Goal: Communication & Community: Answer question/provide support

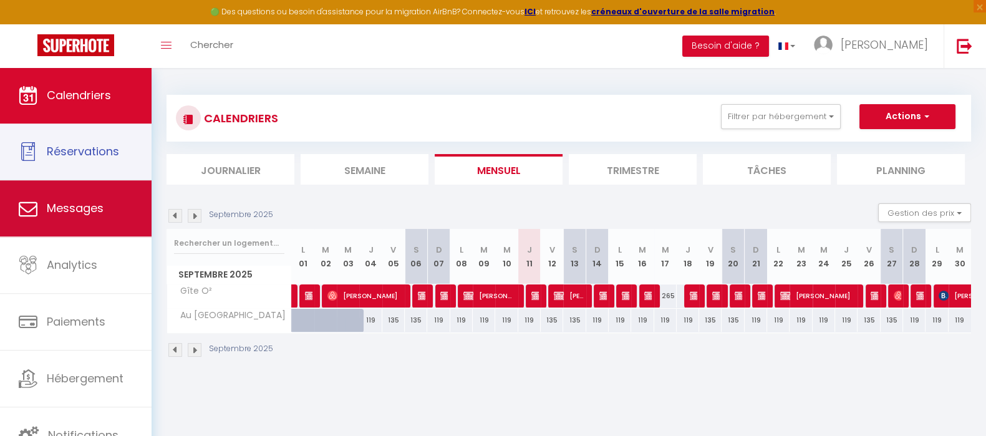
click at [110, 209] on link "Messages" at bounding box center [75, 208] width 151 height 56
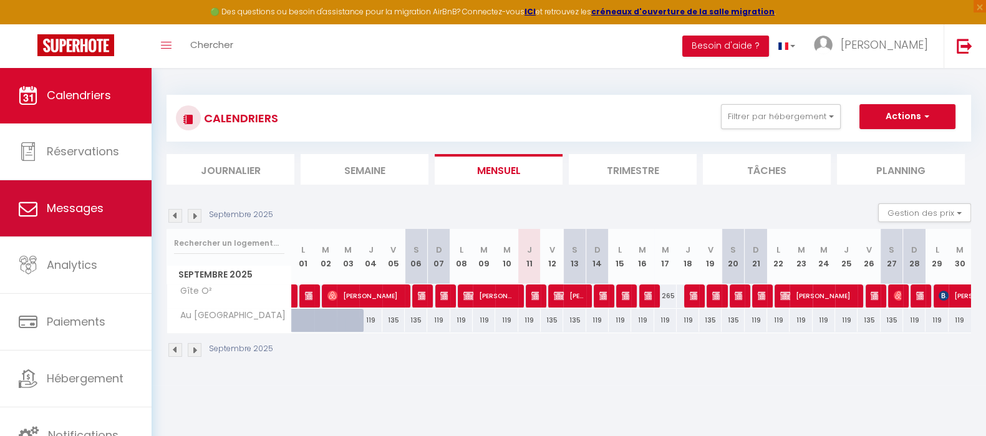
select select "message"
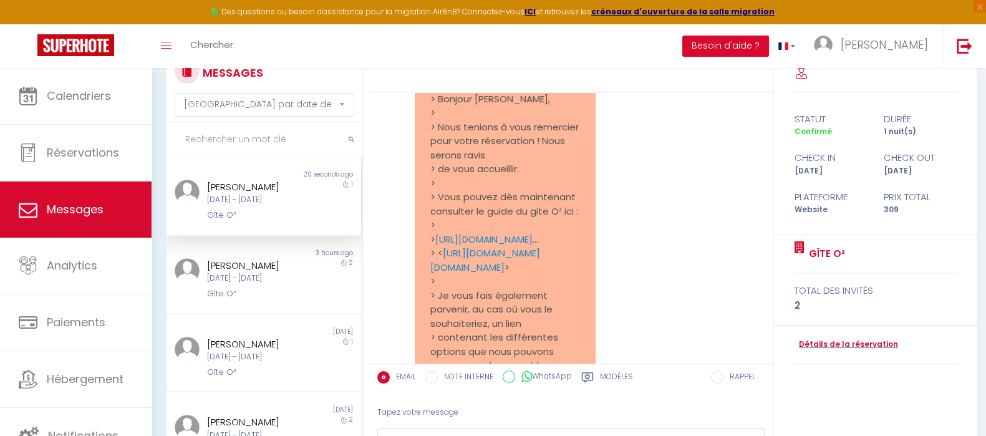
scroll to position [149, 0]
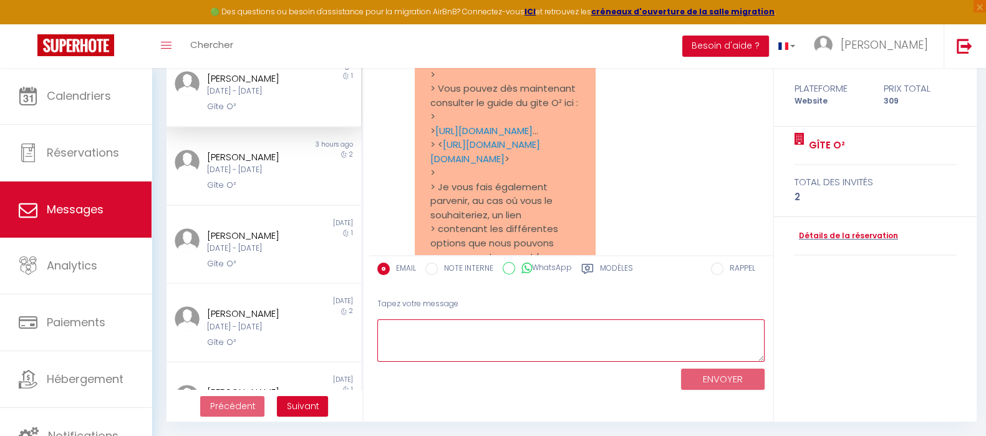
click at [530, 323] on textarea at bounding box center [570, 340] width 387 height 43
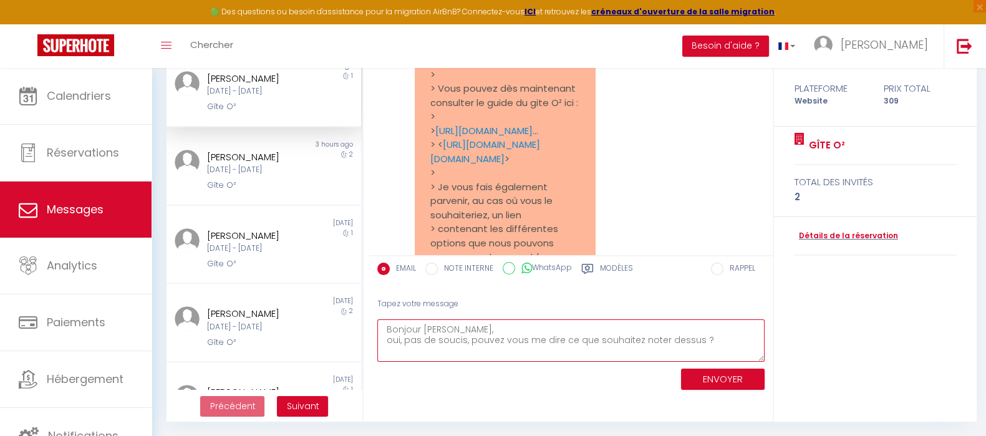
click at [588, 340] on textarea "Bonjour [PERSON_NAME], oui, pas de soucis, pouvez vous me dire ce que souhaitez…" at bounding box center [570, 340] width 387 height 43
click at [739, 341] on textarea "Bonjour [PERSON_NAME], oui, pas de soucis, pouvez vous me dire ce que vous souh…" at bounding box center [570, 340] width 387 height 43
type textarea "Bonjour [PERSON_NAME], oui, pas de soucis, pouvez vous me dire ce que vous souh…"
click at [711, 372] on button "ENVOYER" at bounding box center [723, 379] width 84 height 22
